Goal: Task Accomplishment & Management: Use online tool/utility

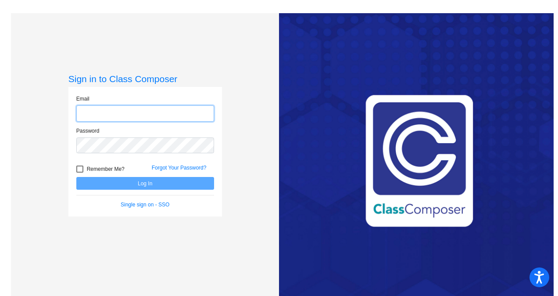
type input "[PERSON_NAME][EMAIL_ADDRESS][PERSON_NAME][DOMAIN_NAME]"
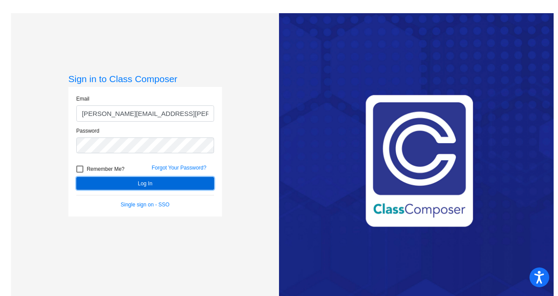
click at [144, 182] on button "Log In" at bounding box center [145, 183] width 138 height 13
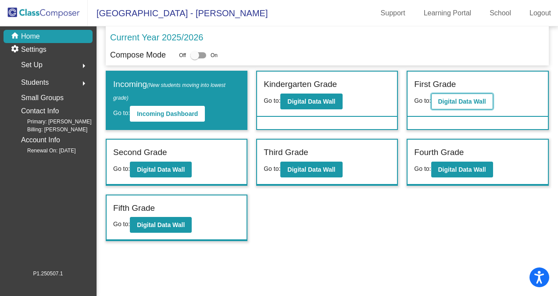
click at [457, 102] on b "Digital Data Wall" at bounding box center [462, 101] width 48 height 7
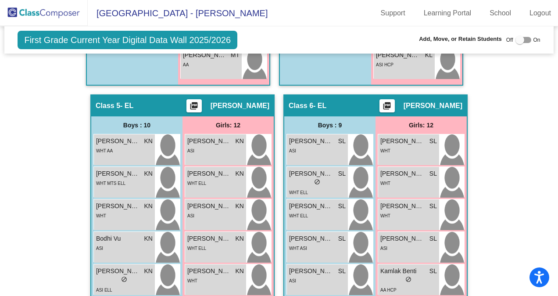
scroll to position [1033, 0]
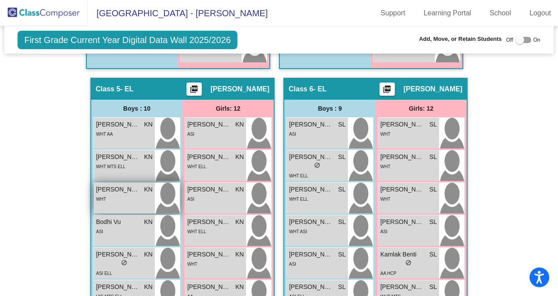
click at [125, 194] on div "WHT" at bounding box center [124, 198] width 57 height 9
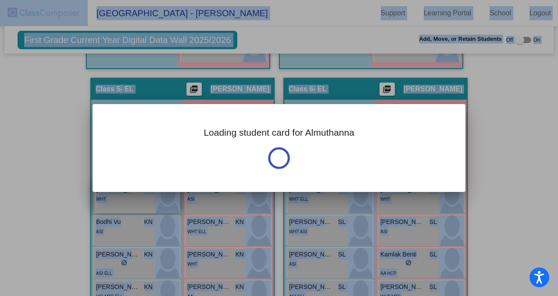
click at [125, 193] on div at bounding box center [279, 148] width 558 height 296
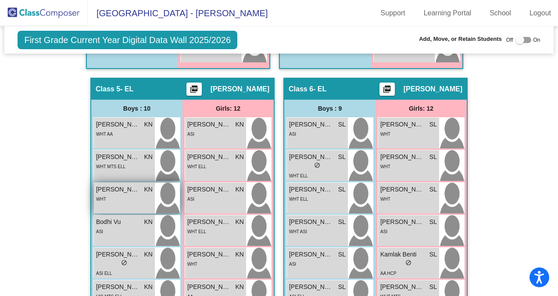
click at [125, 194] on div "WHT" at bounding box center [124, 198] width 57 height 9
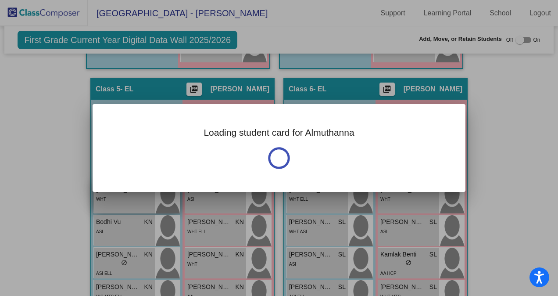
click at [125, 193] on div "Loading student card for Almuthanna" at bounding box center [279, 148] width 558 height 296
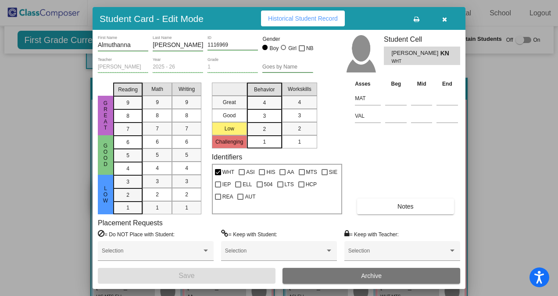
click at [125, 188] on div "2" at bounding box center [127, 181] width 17 height 13
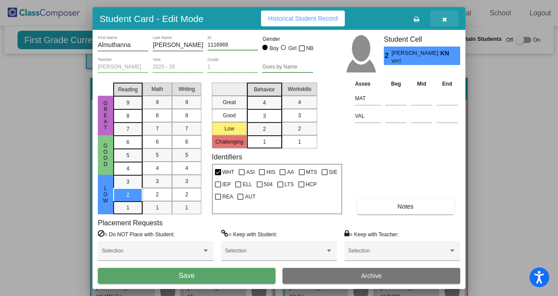
click at [446, 18] on icon "button" at bounding box center [444, 19] width 5 height 6
